Goal: Transaction & Acquisition: Purchase product/service

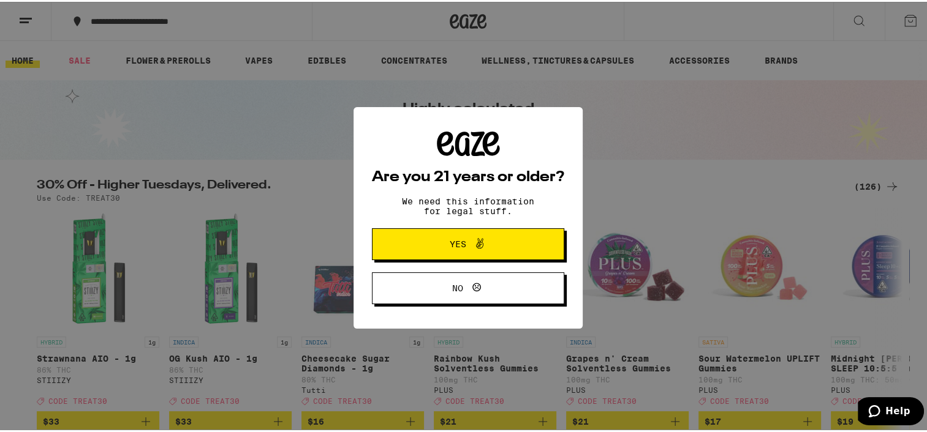
click at [440, 249] on span "Yes" at bounding box center [467, 243] width 93 height 16
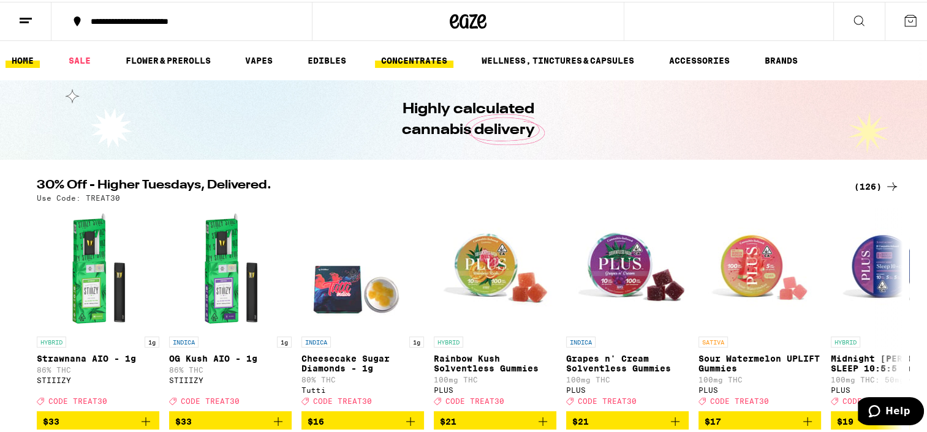
click at [414, 53] on link "CONCENTRATES" at bounding box center [414, 58] width 78 height 15
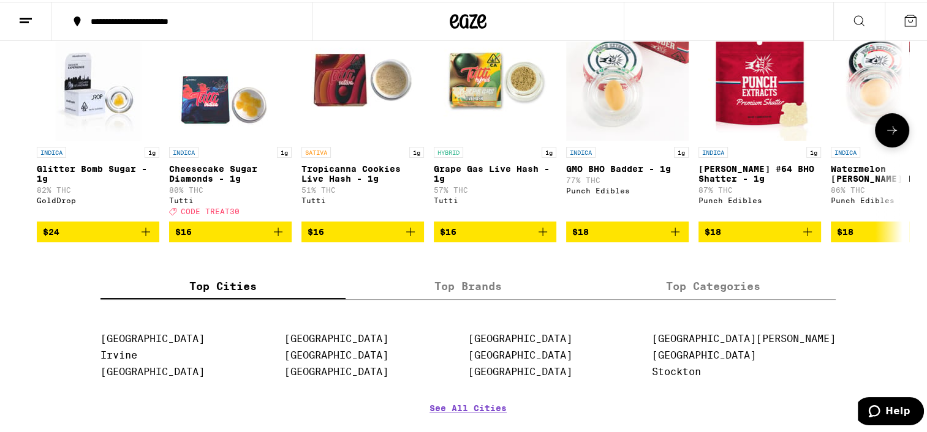
scroll to position [184, 0]
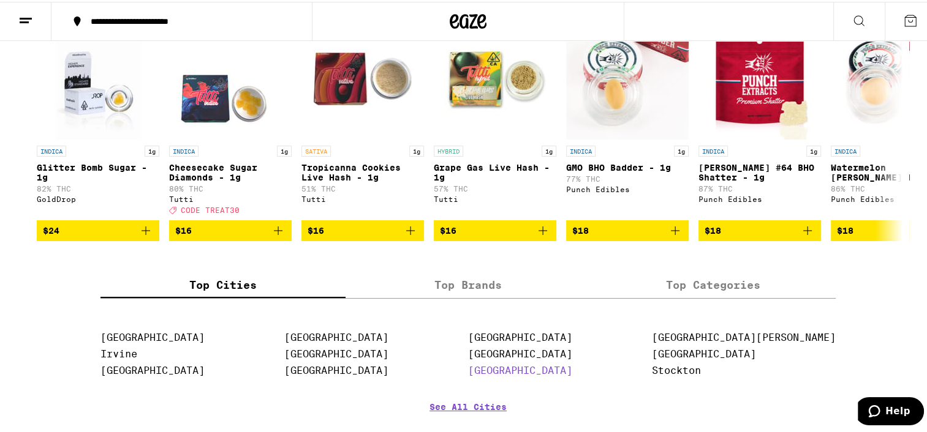
click at [546, 375] on link "[GEOGRAPHIC_DATA]" at bounding box center [520, 369] width 104 height 12
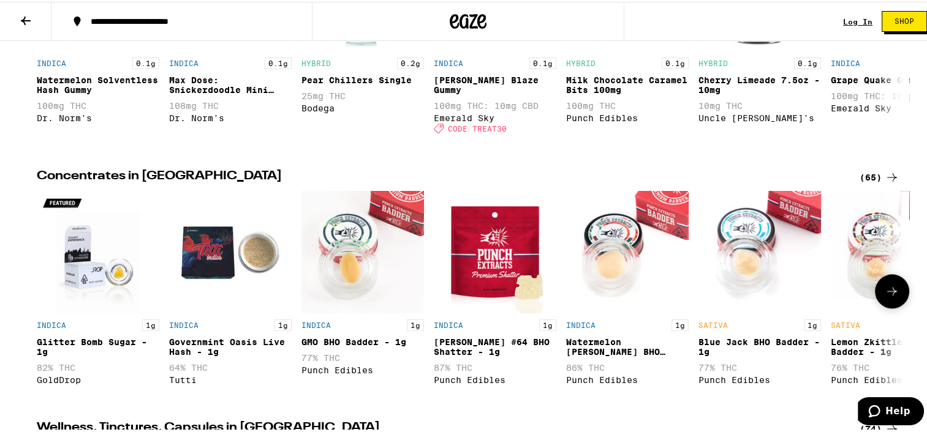
scroll to position [1041, 0]
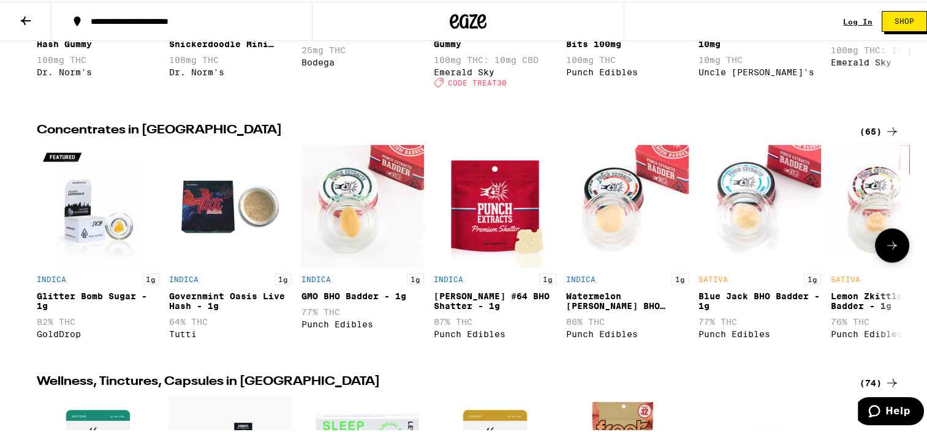
click at [889, 251] on icon at bounding box center [891, 243] width 15 height 15
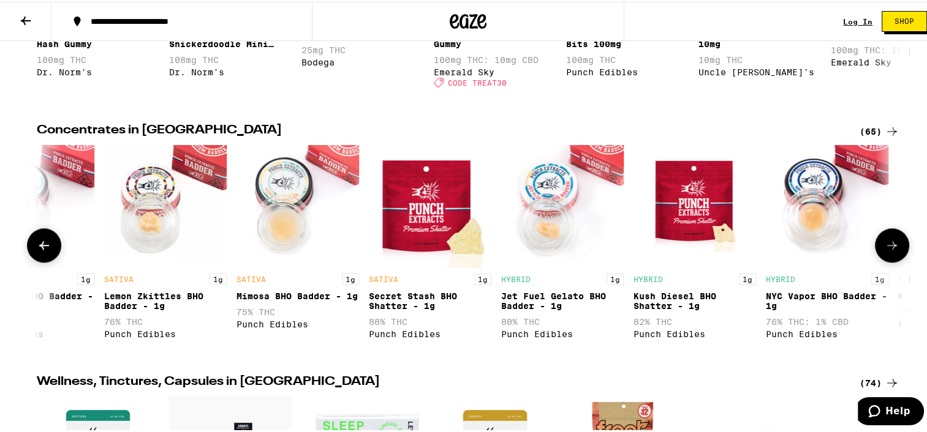
scroll to position [0, 729]
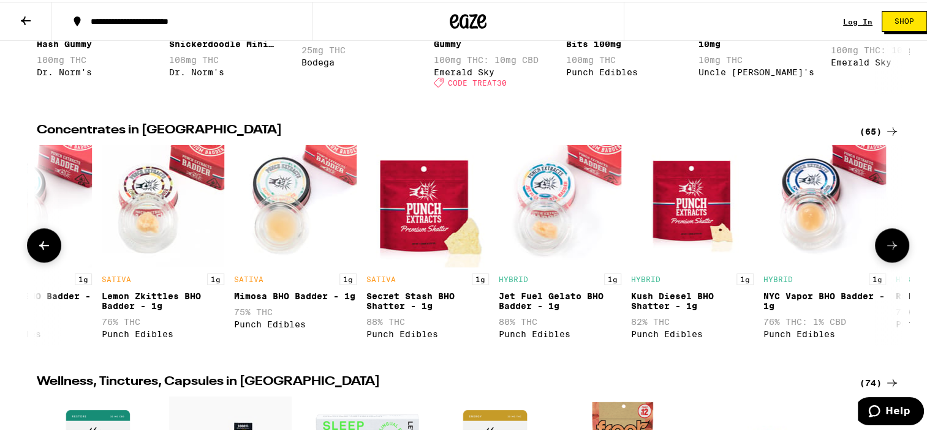
click at [884, 251] on icon at bounding box center [891, 243] width 15 height 15
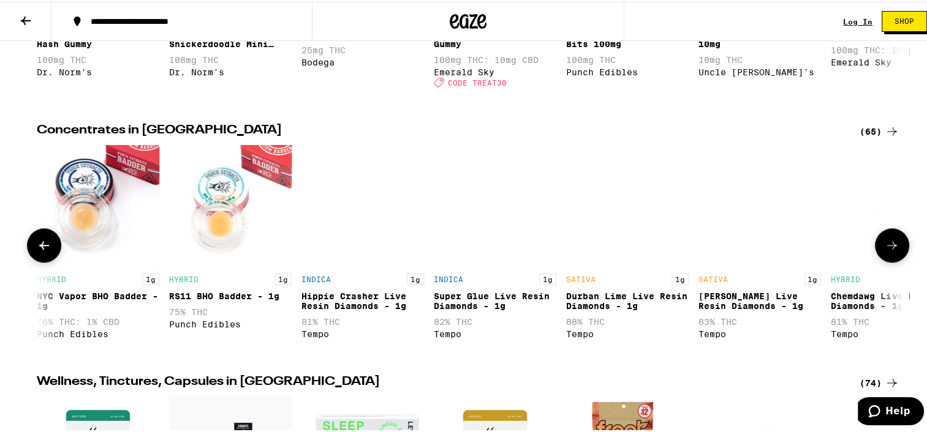
scroll to position [0, 1458]
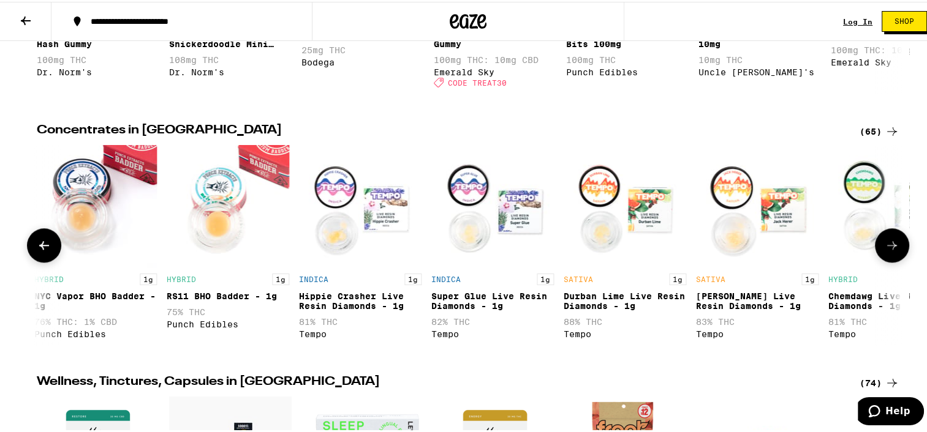
click at [877, 257] on button at bounding box center [892, 244] width 34 height 34
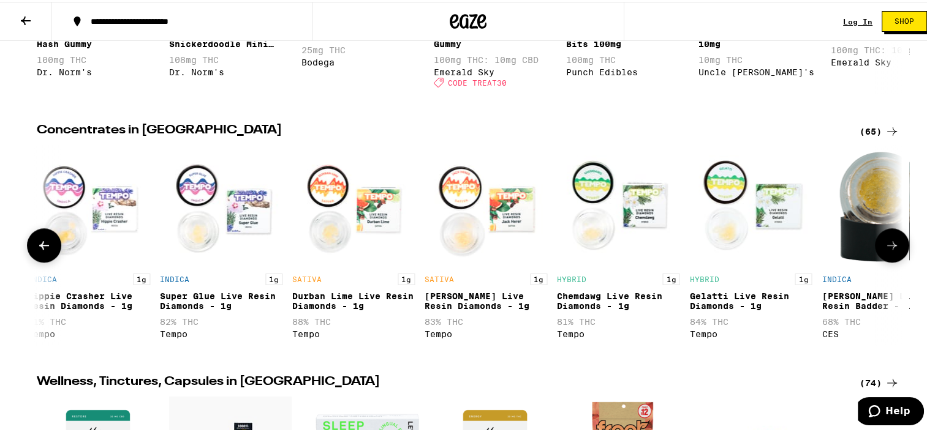
scroll to position [0, 1784]
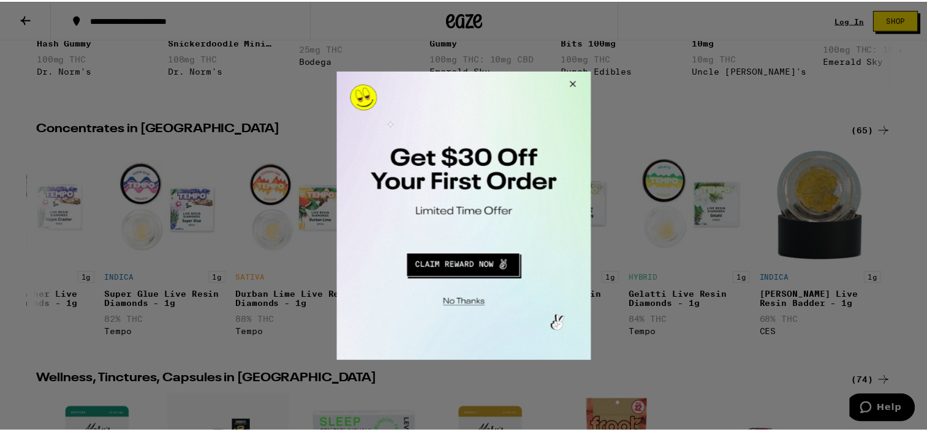
click at [574, 85] on button "Close Modal" at bounding box center [572, 86] width 33 height 29
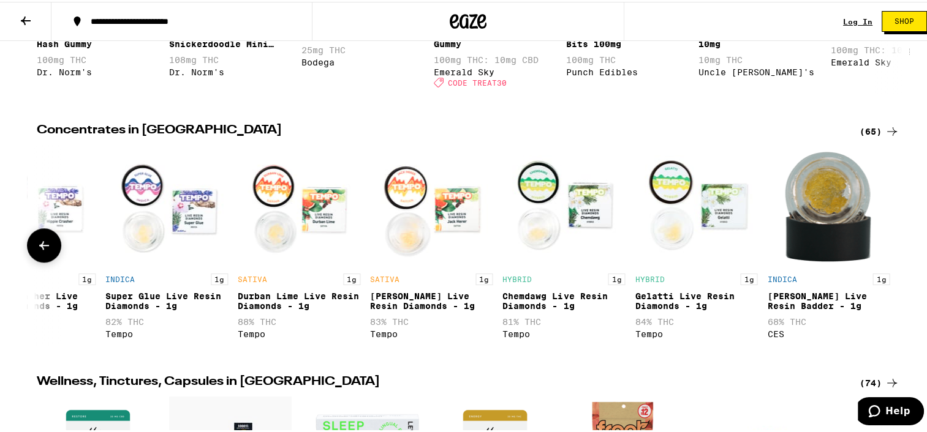
click at [40, 251] on icon at bounding box center [44, 243] width 15 height 15
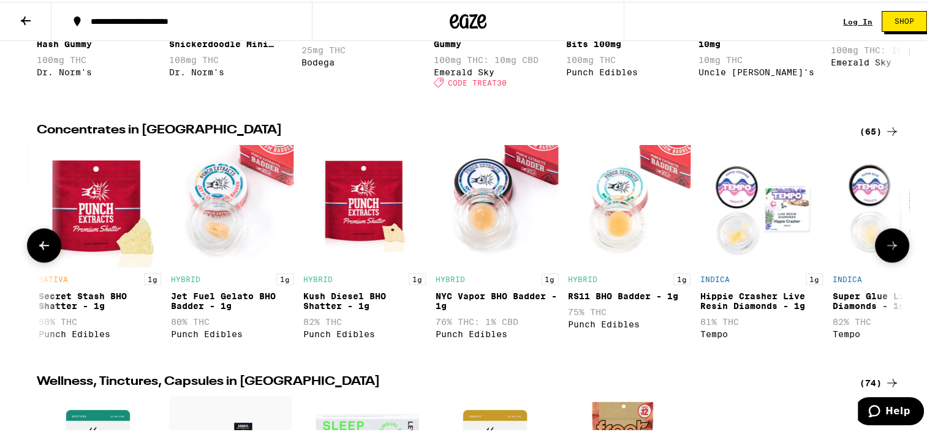
scroll to position [0, 1055]
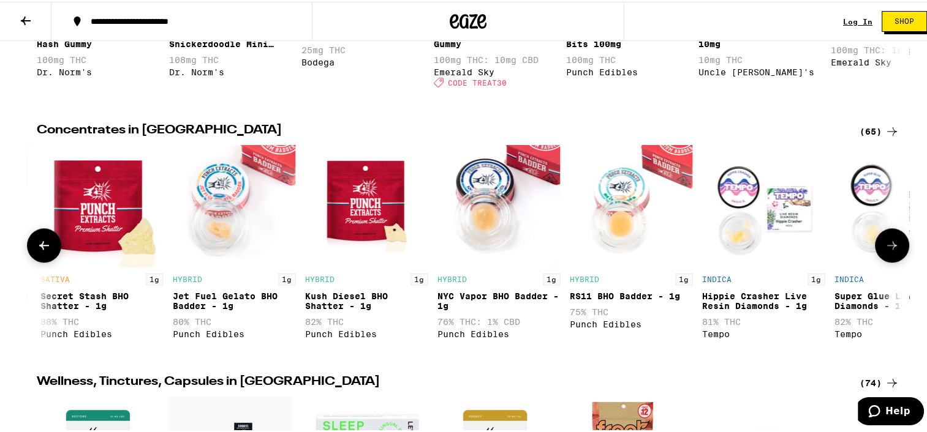
click at [40, 251] on icon at bounding box center [44, 243] width 15 height 15
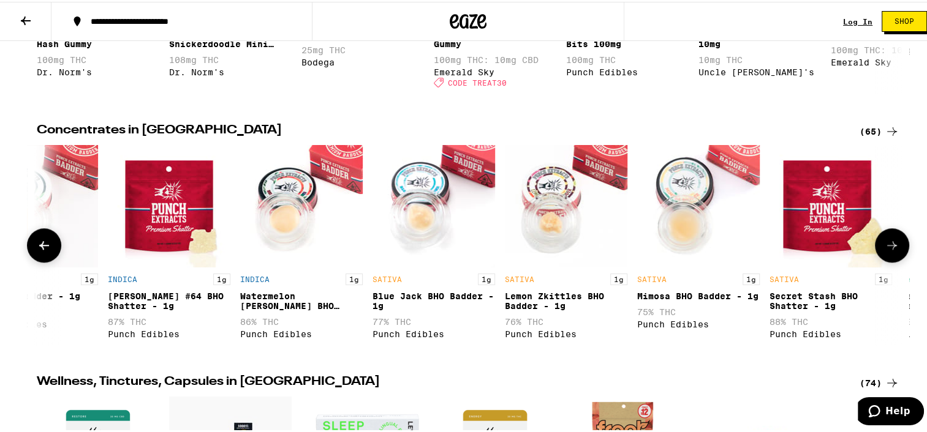
click at [40, 251] on icon at bounding box center [44, 243] width 15 height 15
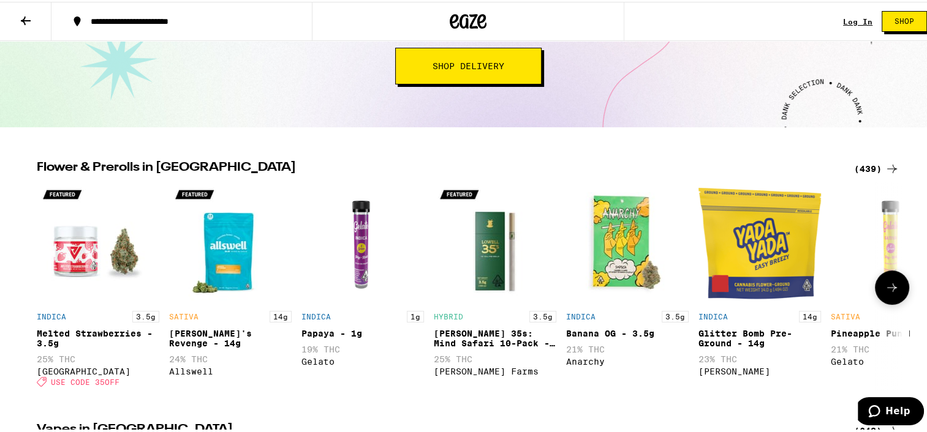
scroll to position [122, 0]
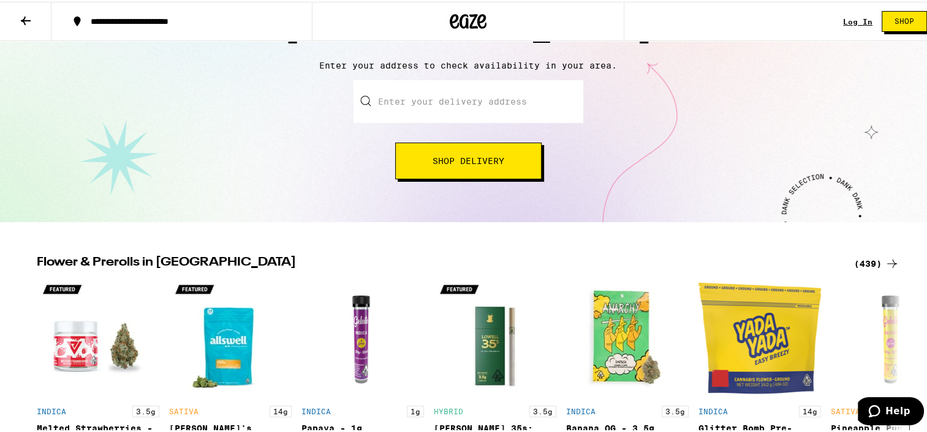
click at [439, 160] on span "Shop Delivery" at bounding box center [468, 159] width 72 height 9
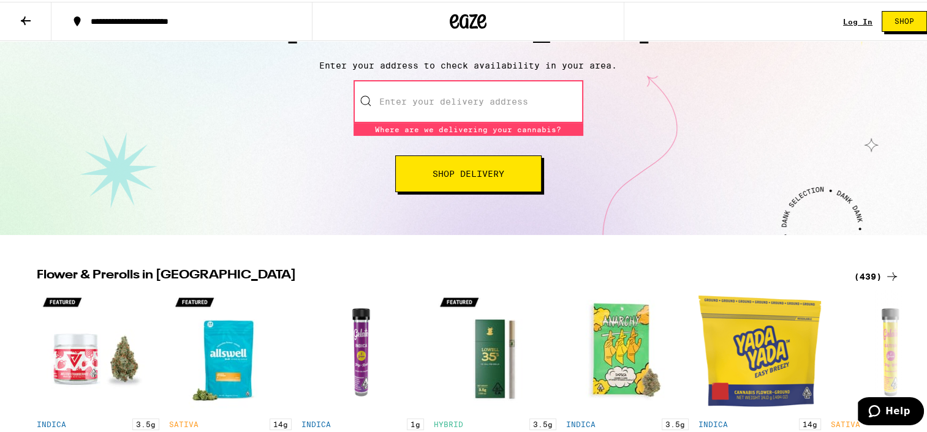
click at [419, 105] on input "Enter your delivery address" at bounding box center [468, 99] width 230 height 43
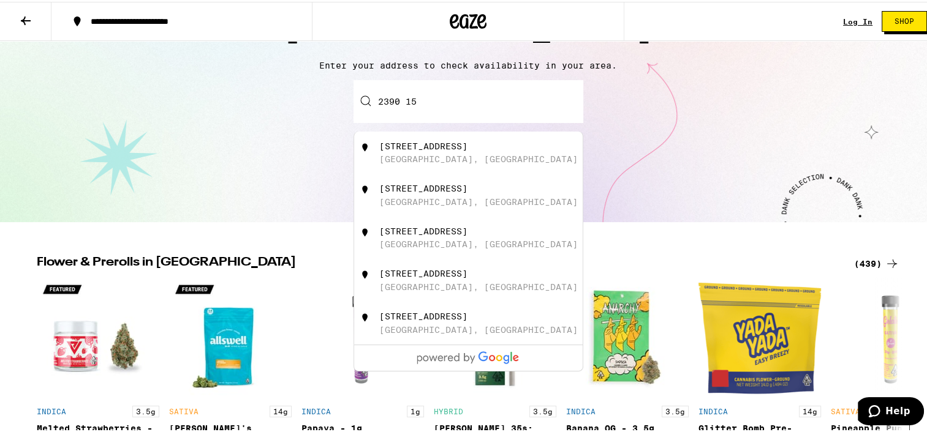
click at [432, 205] on div "[GEOGRAPHIC_DATA], [GEOGRAPHIC_DATA]" at bounding box center [478, 200] width 198 height 10
type input "[STREET_ADDRESS]"
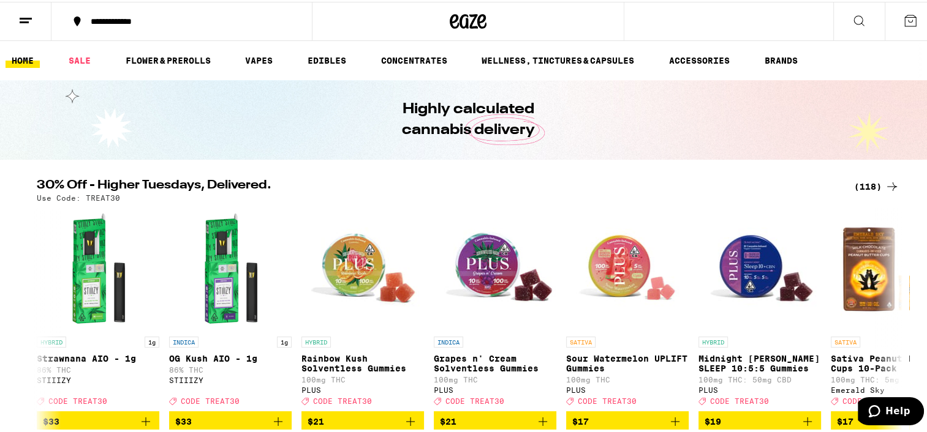
click at [492, 278] on img "Open page for Grapes n' Cream Solventless Gummies from PLUS" at bounding box center [495, 267] width 122 height 122
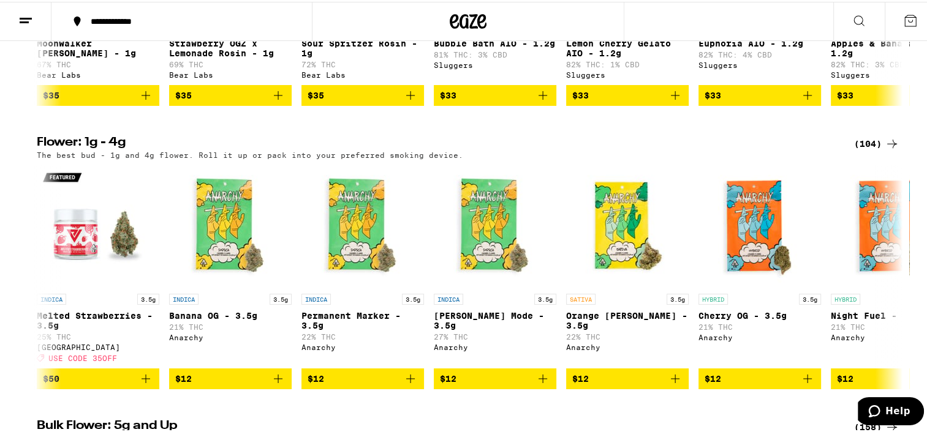
click at [418, 286] on img "Open page for Permanent Marker - 3.5g from Anarchy" at bounding box center [362, 225] width 122 height 122
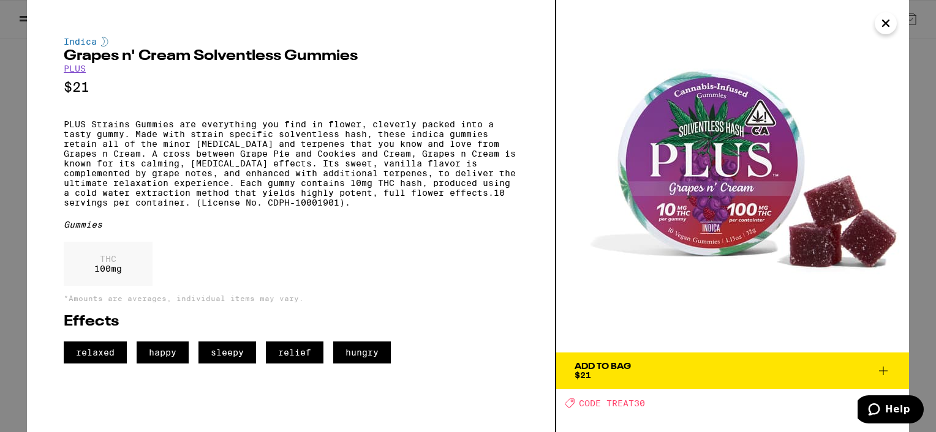
click at [887, 24] on icon "Close" at bounding box center [886, 23] width 6 height 6
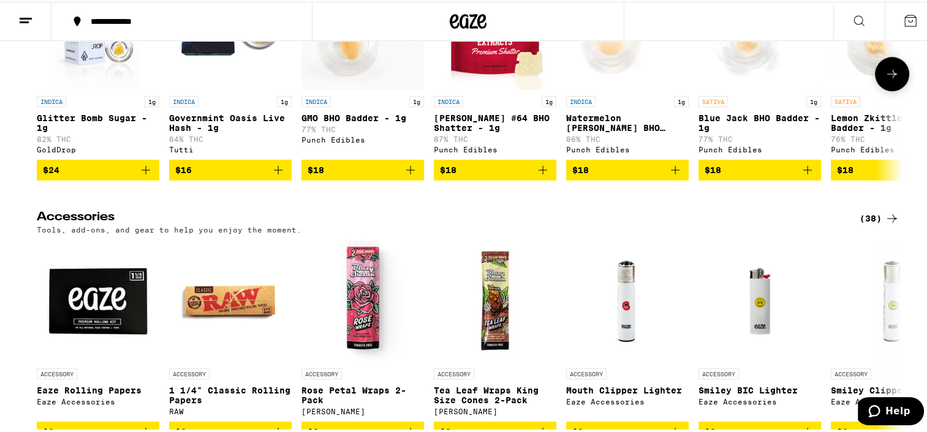
scroll to position [5206, 0]
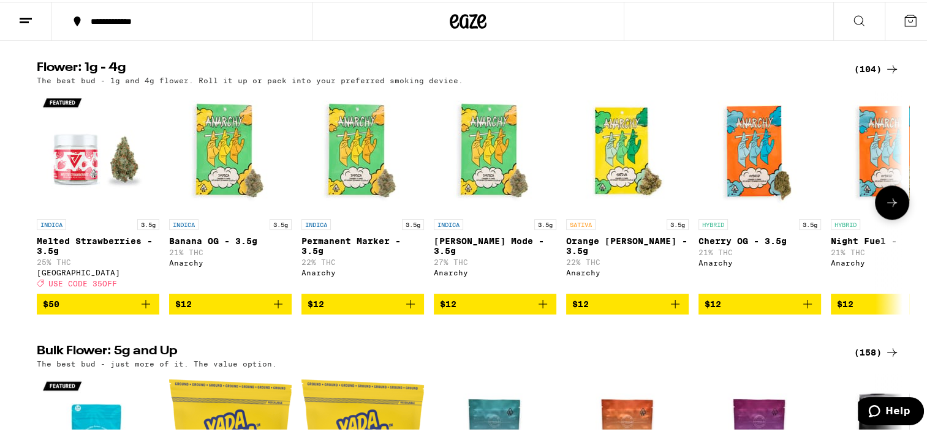
drag, startPoint x: 423, startPoint y: 75, endPoint x: 421, endPoint y: 66, distance: 9.4
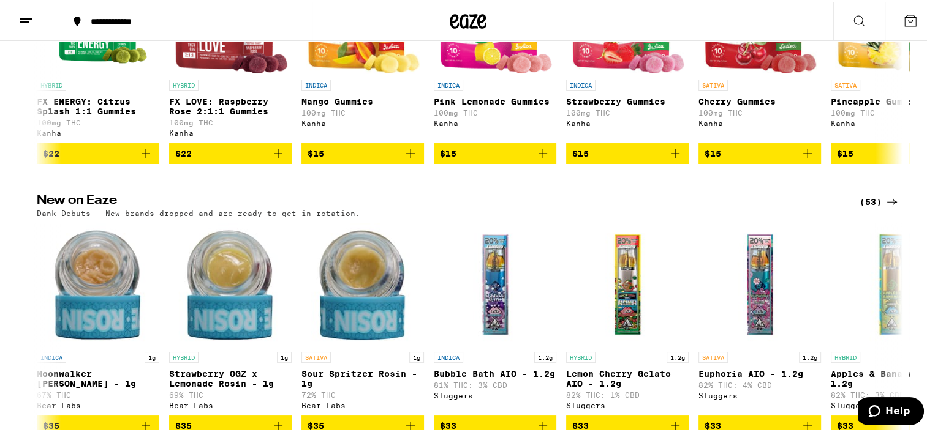
scroll to position [0, 0]
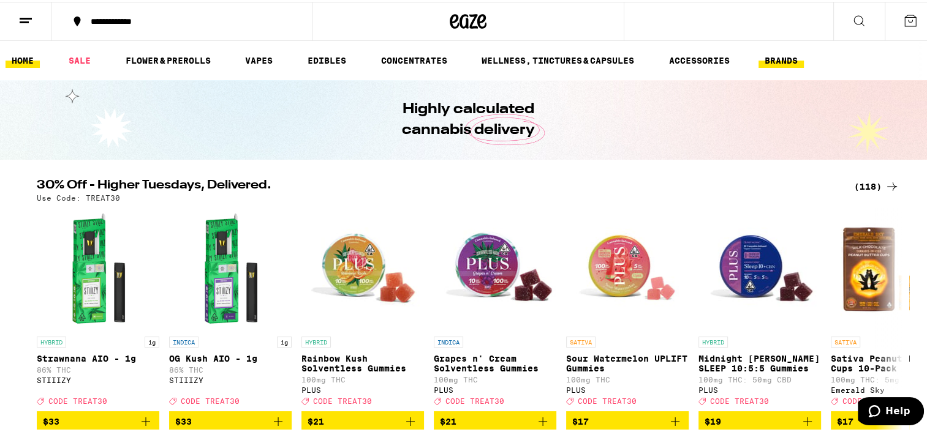
click at [783, 58] on link "BRANDS" at bounding box center [780, 58] width 45 height 15
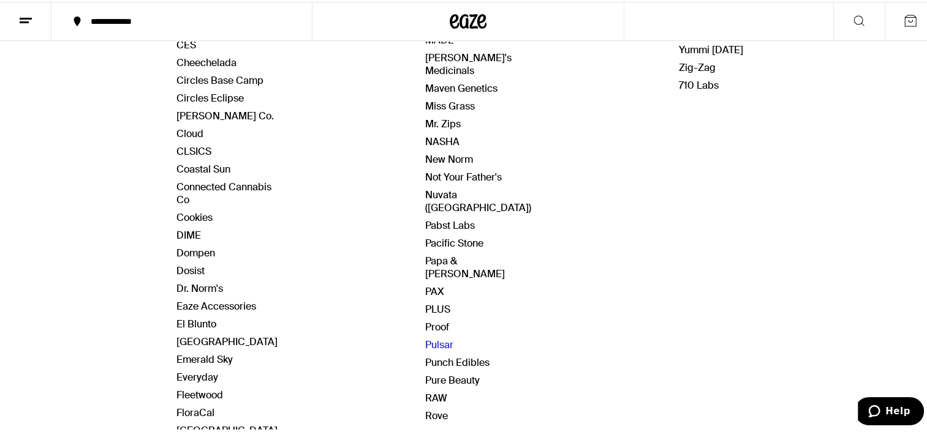
scroll to position [490, 0]
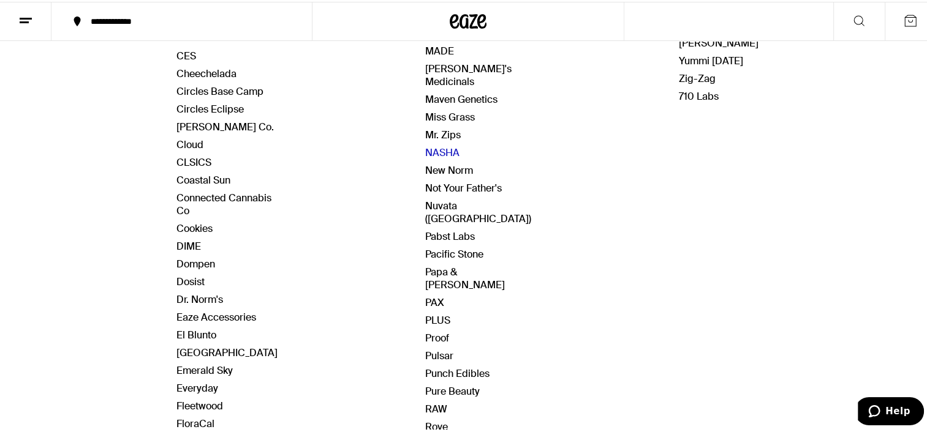
click at [425, 145] on link "NASHA" at bounding box center [442, 151] width 34 height 13
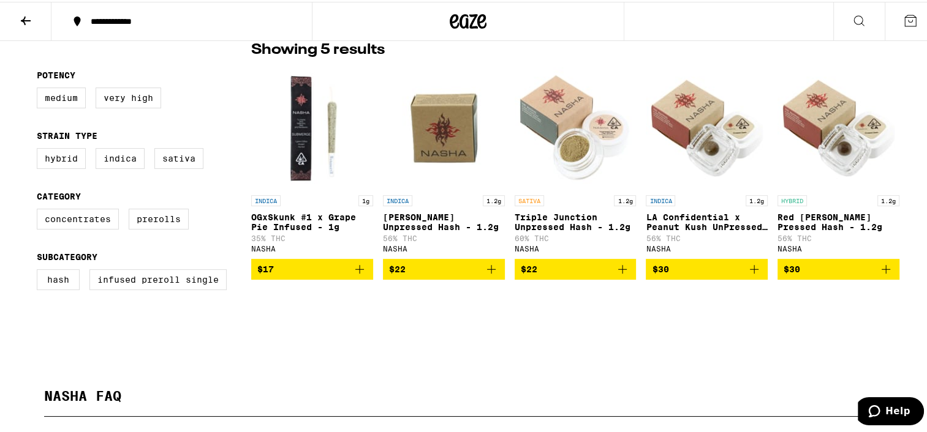
scroll to position [306, 0]
